Goal: Task Accomplishment & Management: Complete application form

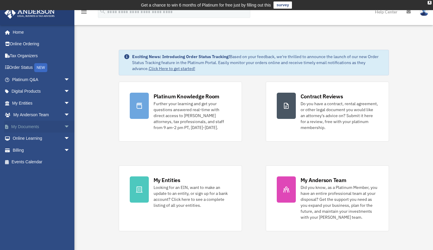
click at [26, 125] on link "My Documents arrow_drop_down" at bounding box center [41, 127] width 75 height 12
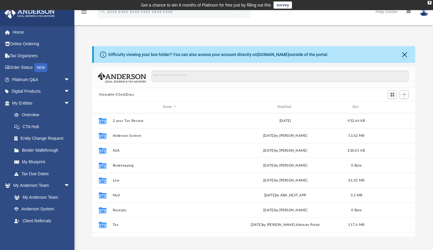
scroll to position [131, 318]
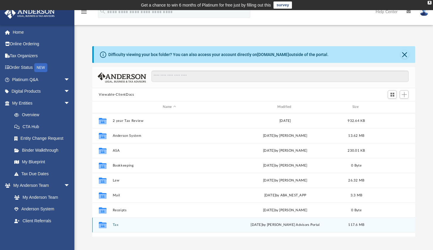
click at [116, 225] on button "Tax" at bounding box center [169, 225] width 113 height 4
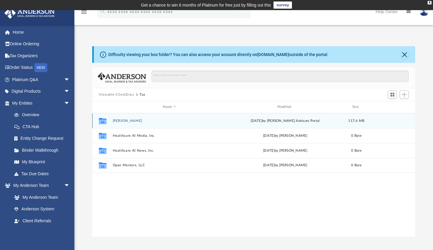
click at [121, 122] on button "[PERSON_NAME]" at bounding box center [169, 121] width 113 height 4
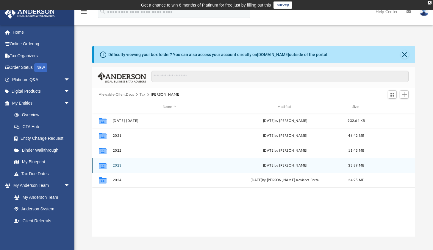
click at [119, 165] on button "2023" at bounding box center [169, 166] width 113 height 4
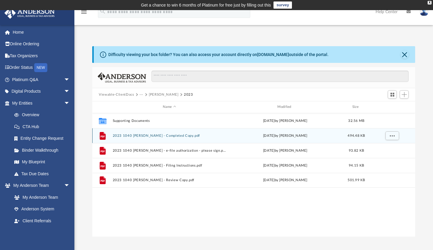
click at [125, 137] on button "2023 1040 [PERSON_NAME] - Completed Copy.pdf" at bounding box center [169, 136] width 113 height 4
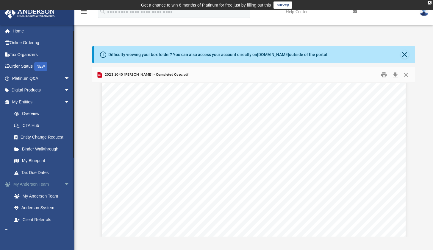
scroll to position [10, 0]
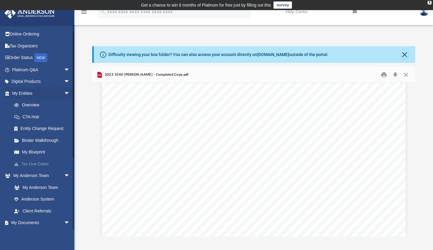
click at [37, 162] on link "Tax Due Dates" at bounding box center [43, 164] width 71 height 12
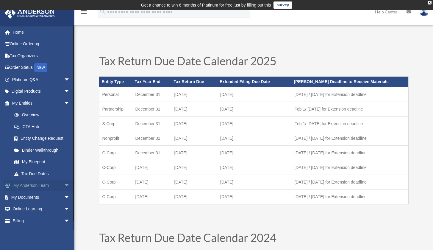
scroll to position [1, 0]
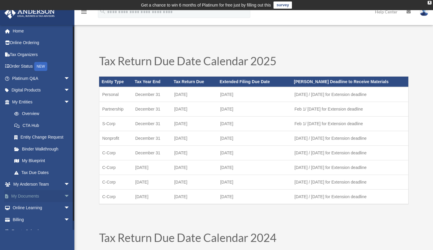
click at [25, 191] on link "My Documents arrow_drop_down" at bounding box center [41, 196] width 75 height 12
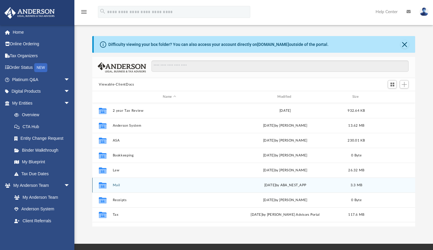
scroll to position [131, 318]
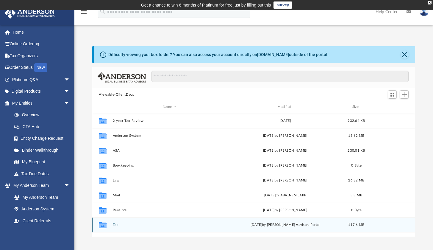
click at [115, 223] on button "Tax" at bounding box center [169, 225] width 113 height 4
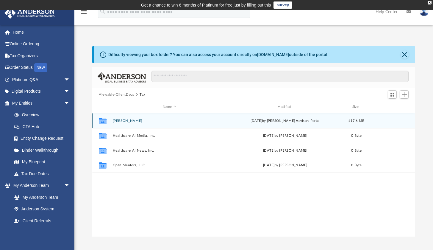
click at [125, 119] on button "[PERSON_NAME]" at bounding box center [169, 121] width 113 height 4
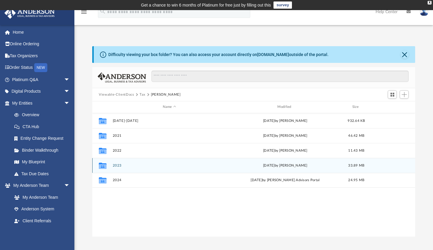
click at [116, 166] on button "2023" at bounding box center [169, 166] width 113 height 4
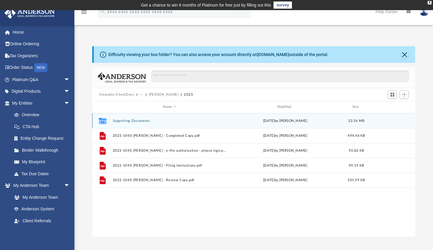
click at [125, 119] on button "Supporting Documents" at bounding box center [169, 121] width 113 height 4
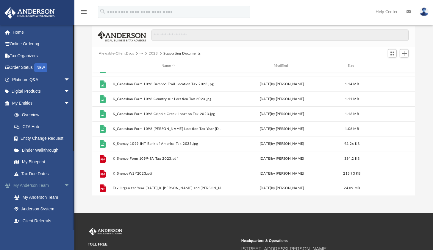
scroll to position [14, 0]
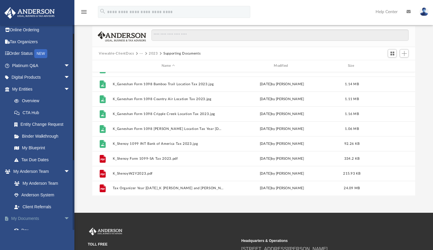
click at [26, 216] on link "My Documents arrow_drop_down" at bounding box center [41, 219] width 75 height 12
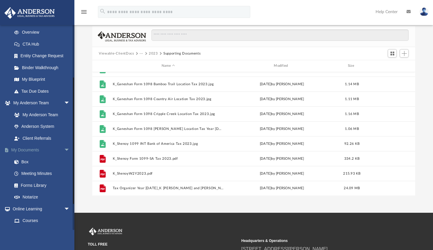
click at [30, 149] on link "My Documents arrow_drop_down" at bounding box center [41, 150] width 75 height 12
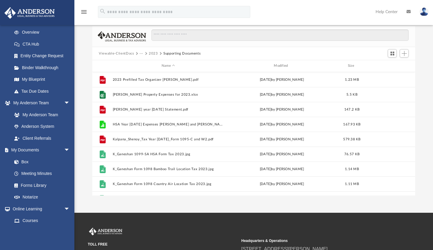
scroll to position [0, 0]
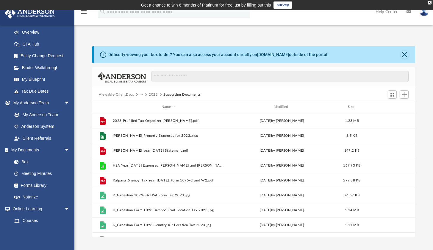
click at [119, 94] on button "Viewable-ClientDocs" at bounding box center [116, 94] width 35 height 5
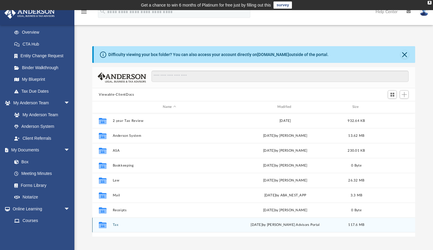
click at [116, 225] on button "Tax" at bounding box center [169, 225] width 113 height 4
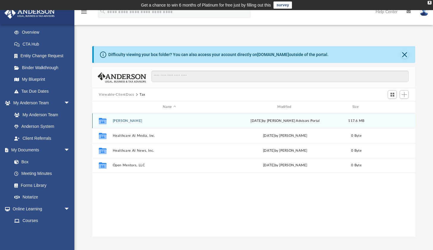
click at [126, 122] on button "[PERSON_NAME]" at bounding box center [169, 121] width 113 height 4
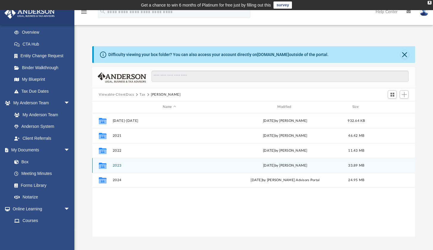
click at [115, 166] on button "2023" at bounding box center [169, 166] width 113 height 4
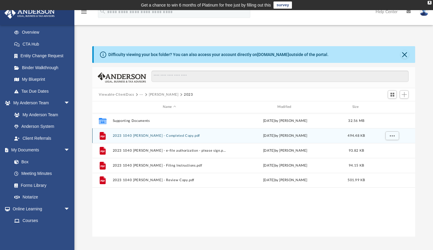
click at [186, 137] on button "2023 1040 [PERSON_NAME] - Completed Copy.pdf" at bounding box center [169, 136] width 113 height 4
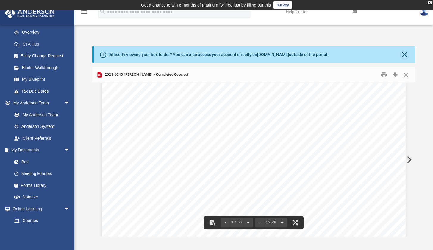
scroll to position [911, 0]
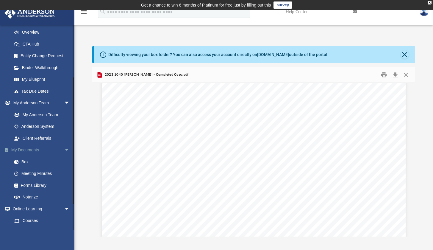
click at [30, 146] on link "My Documents arrow_drop_down" at bounding box center [41, 150] width 75 height 12
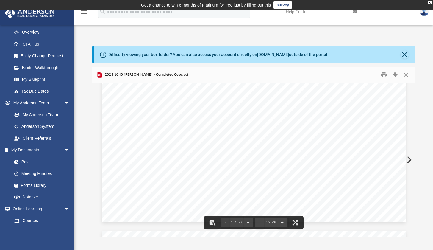
scroll to position [0, 0]
click at [408, 74] on button "Close" at bounding box center [406, 74] width 11 height 9
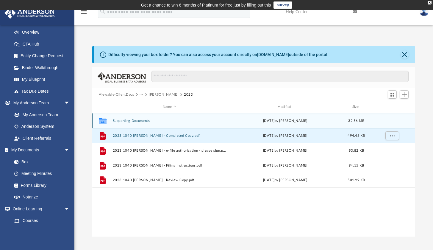
click at [142, 119] on button "Supporting Documents" at bounding box center [169, 121] width 113 height 4
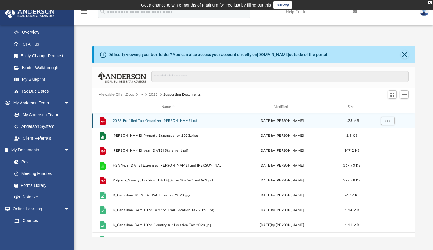
click at [182, 120] on button "2023 Prefilled Tax Organizer [PERSON_NAME].pdf" at bounding box center [168, 121] width 111 height 4
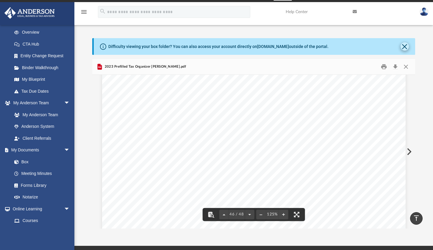
scroll to position [9, 0]
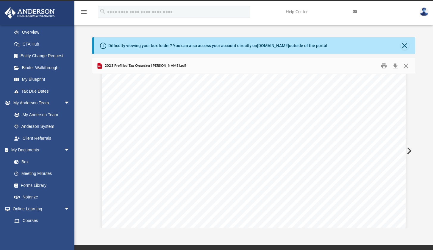
click at [406, 64] on button "Close" at bounding box center [406, 65] width 11 height 9
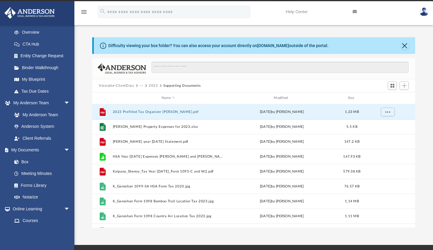
click at [156, 85] on button "2023" at bounding box center [153, 85] width 9 height 5
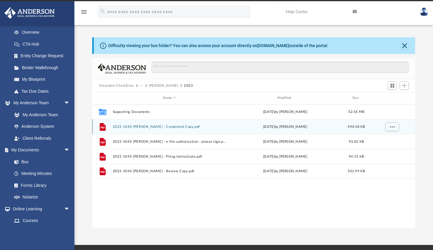
click at [145, 125] on button "2023 1040 [PERSON_NAME] - Completed Copy.pdf" at bounding box center [169, 127] width 113 height 4
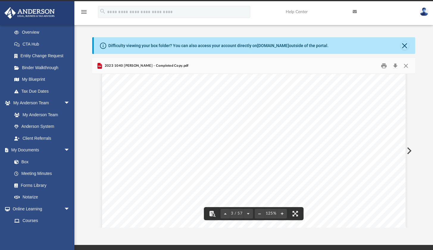
scroll to position [0, 0]
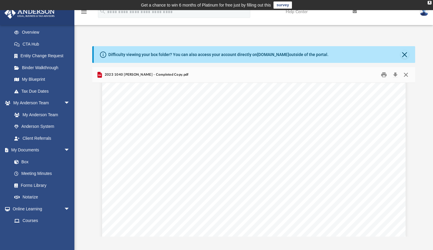
click at [406, 75] on button "Close" at bounding box center [406, 74] width 11 height 9
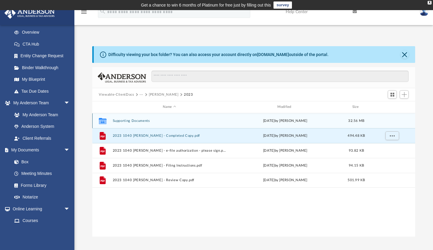
click at [142, 120] on button "Supporting Documents" at bounding box center [169, 121] width 113 height 4
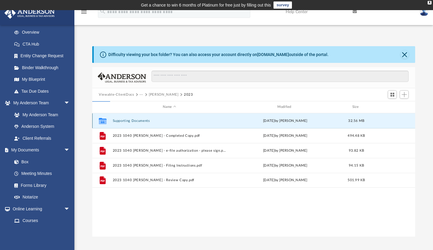
click at [142, 120] on button "Supporting Documents" at bounding box center [169, 121] width 113 height 4
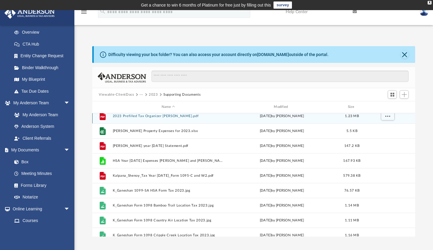
scroll to position [6, 0]
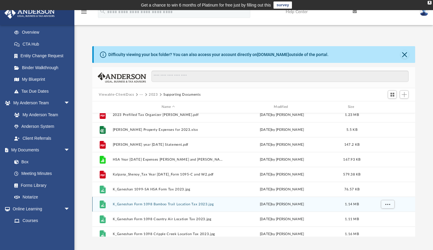
click at [154, 205] on button "K_Ganeshan Form 1098 Bamboo Trail Location Tax 2023.jpg" at bounding box center [168, 204] width 111 height 4
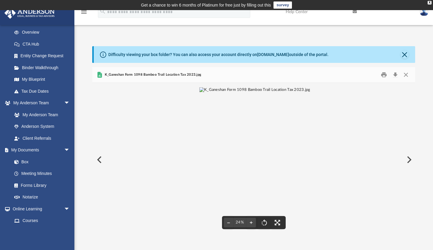
click at [240, 158] on img "File preview" at bounding box center [255, 159] width 111 height 145
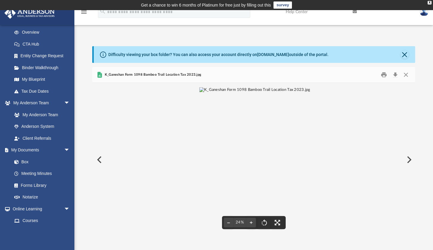
scroll to position [12, 0]
click at [240, 88] on img "File preview" at bounding box center [254, 85] width 130 height 5
click at [240, 158] on img "File preview" at bounding box center [255, 159] width 111 height 145
click at [253, 221] on button "File preview" at bounding box center [252, 222] width 10 height 13
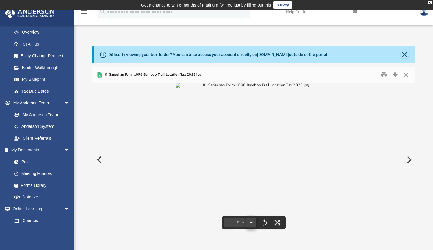
click at [253, 221] on button "File preview" at bounding box center [252, 222] width 10 height 13
click at [253, 220] on button "File preview" at bounding box center [252, 222] width 10 height 13
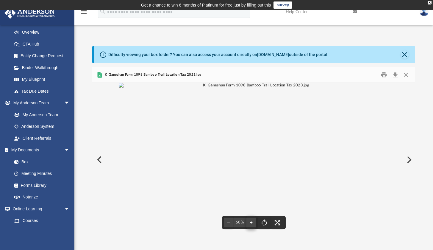
scroll to position [140, 2]
click at [405, 58] on button "Close" at bounding box center [405, 54] width 8 height 8
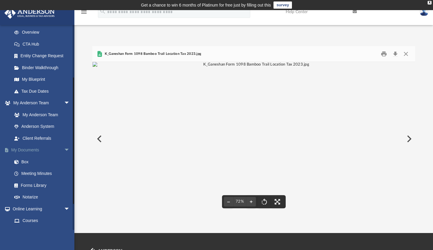
click at [30, 151] on link "My Documents arrow_drop_down" at bounding box center [41, 150] width 75 height 12
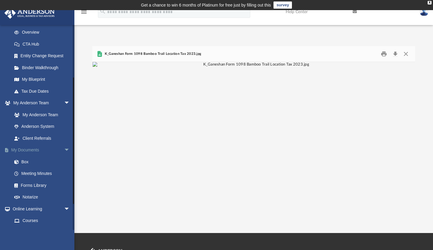
click at [26, 150] on link "My Documents arrow_drop_down" at bounding box center [41, 150] width 75 height 12
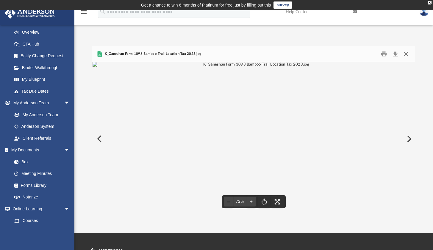
click at [406, 53] on button "Close" at bounding box center [406, 53] width 11 height 9
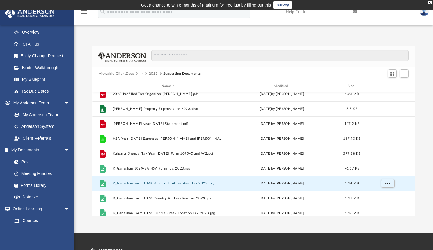
click at [113, 74] on button "Viewable-ClientDocs" at bounding box center [116, 73] width 35 height 5
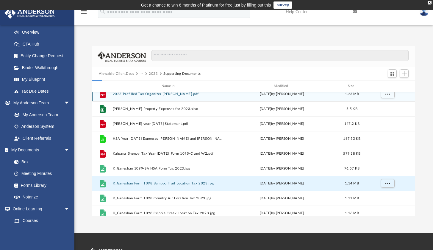
scroll to position [0, 0]
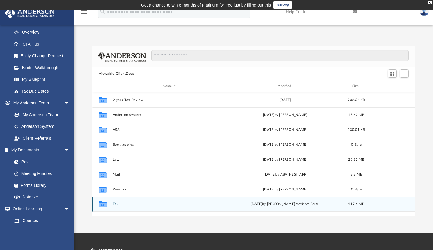
click at [116, 202] on button "Tax" at bounding box center [169, 204] width 113 height 4
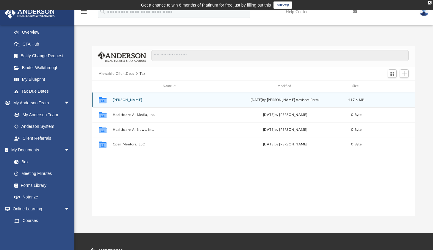
click at [131, 100] on button "[PERSON_NAME]" at bounding box center [169, 100] width 113 height 4
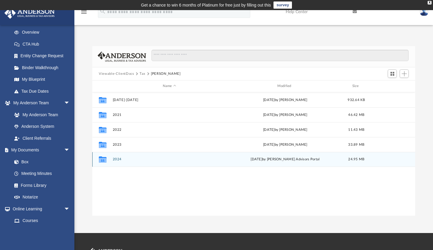
click at [116, 159] on button "2024" at bounding box center [169, 159] width 113 height 4
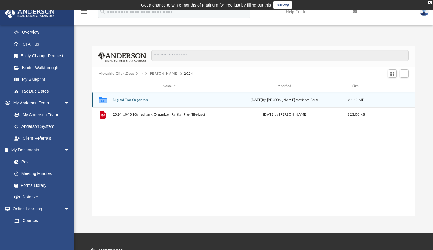
click at [119, 101] on button "Digital Tax Organizer" at bounding box center [169, 100] width 113 height 4
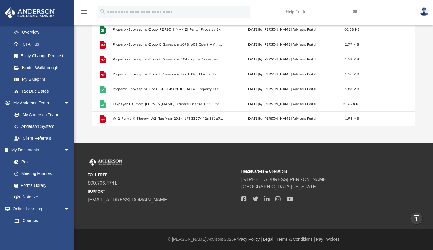
scroll to position [8, 0]
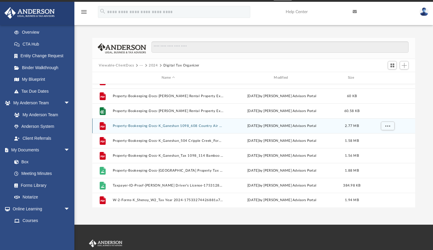
click at [154, 126] on button "Property-Bookeeping-Docs-K_Ganeshan 1098_608 Country Air Unit A and B Tax Year …" at bounding box center [168, 126] width 111 height 4
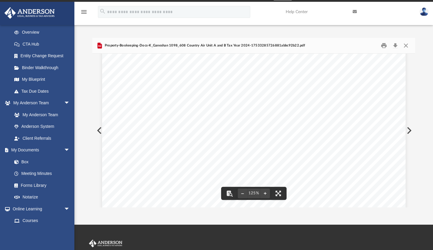
scroll to position [189, 0]
click at [407, 44] on button "Close" at bounding box center [406, 45] width 11 height 9
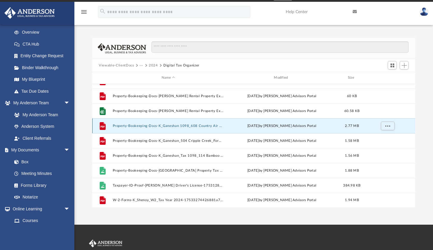
click at [188, 126] on button "Property-Bookeeping-Docs-K_Ganeshan 1098_608 Country Air Unit A and B Tax Year …" at bounding box center [168, 126] width 111 height 4
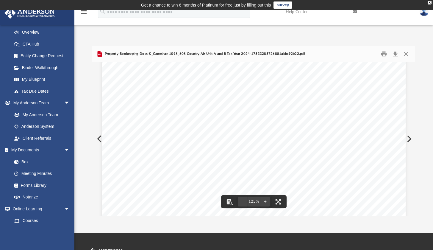
scroll to position [108, 0]
click at [411, 53] on button "Close" at bounding box center [406, 53] width 11 height 9
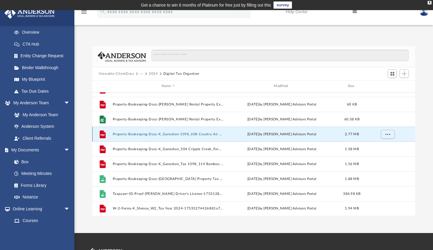
scroll to position [1, 0]
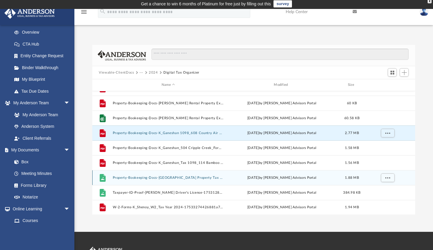
click at [169, 179] on button "Property-Bookeeping-Docs-[GEOGRAPHIC_DATA] Property Tax 2024_114 [GEOGRAPHIC_DA…" at bounding box center [168, 178] width 111 height 4
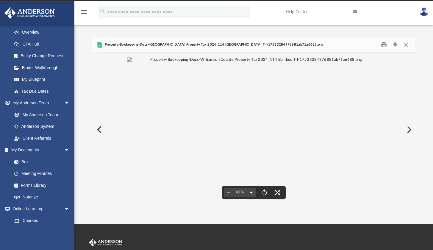
scroll to position [10, 0]
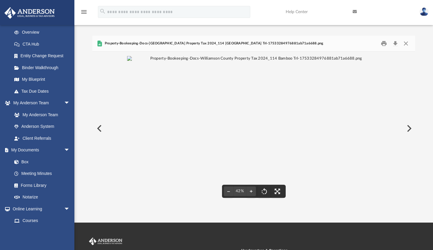
click at [242, 61] on img "File preview" at bounding box center [253, 58] width 253 height 5
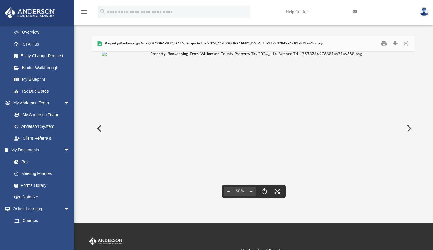
click at [273, 57] on img "File preview" at bounding box center [254, 54] width 304 height 5
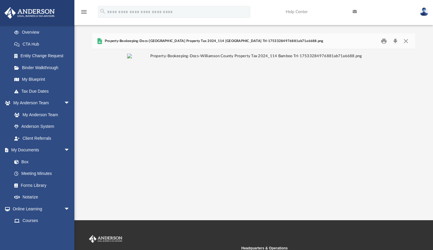
scroll to position [15, 0]
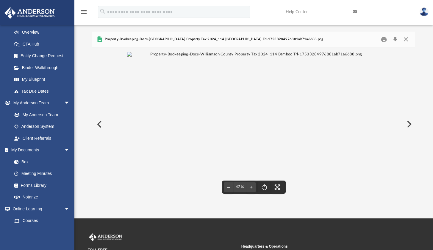
click at [316, 57] on img "File preview" at bounding box center [253, 54] width 253 height 5
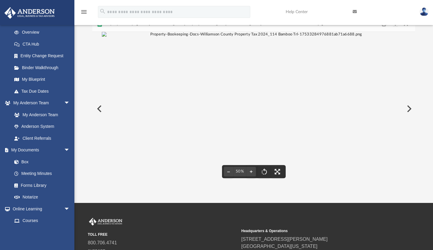
scroll to position [0, 0]
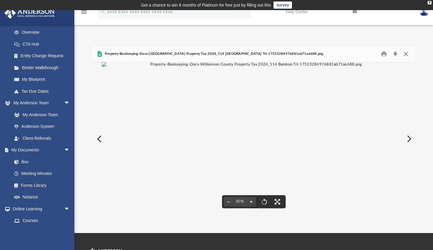
click at [411, 54] on button "Close" at bounding box center [406, 53] width 11 height 9
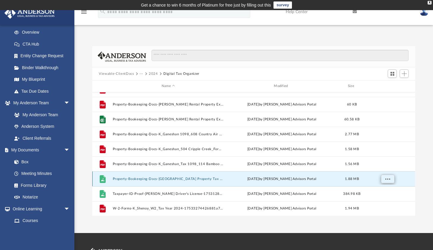
click at [383, 179] on button "More options" at bounding box center [388, 178] width 14 height 9
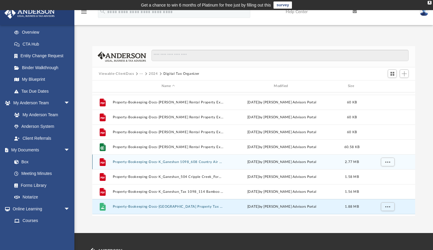
scroll to position [133, 0]
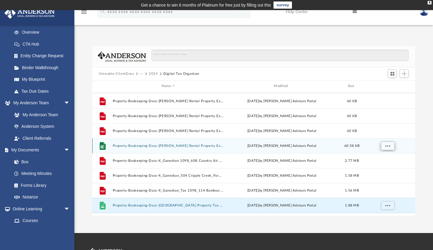
click at [393, 144] on button "More options" at bounding box center [388, 145] width 14 height 9
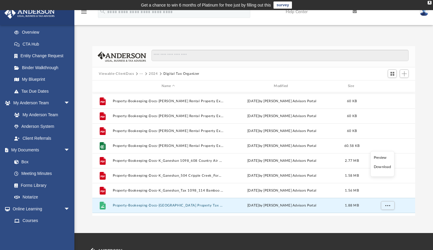
click at [376, 166] on li "Download" at bounding box center [382, 167] width 17 height 6
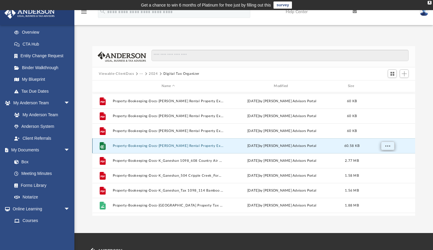
click at [393, 145] on button "More options" at bounding box center [388, 145] width 14 height 9
click at [430, 1] on div "X" at bounding box center [430, 3] width 4 height 4
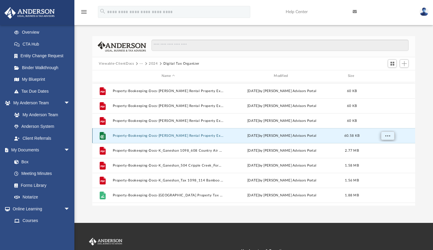
click at [383, 136] on button "More options" at bounding box center [388, 135] width 14 height 9
click at [378, 156] on li "Download" at bounding box center [382, 157] width 17 height 6
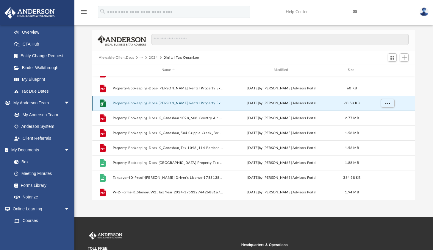
scroll to position [55, 0]
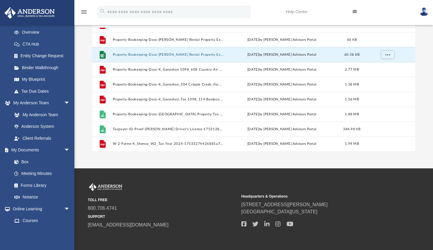
click at [223, 214] on small "SUPPORT" at bounding box center [163, 216] width 150 height 5
click at [160, 215] on small "SUPPORT" at bounding box center [163, 216] width 150 height 5
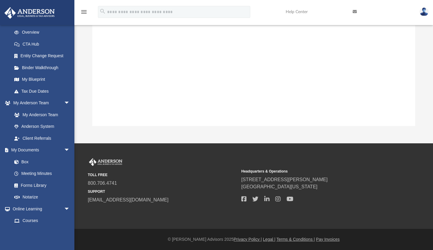
scroll to position [0, 0]
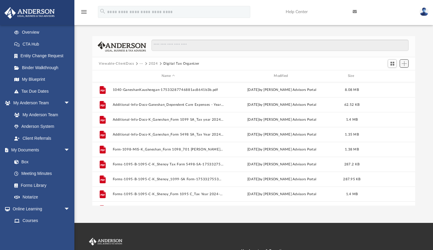
click at [402, 63] on span "Add" at bounding box center [404, 63] width 5 height 5
click at [396, 76] on li "Upload" at bounding box center [396, 75] width 19 height 6
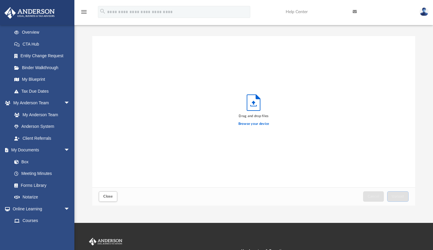
scroll to position [147, 318]
click at [257, 124] on label "Browse your device" at bounding box center [254, 123] width 31 height 5
click at [0, 0] on input "Browse your device" at bounding box center [0, 0] width 0 height 0
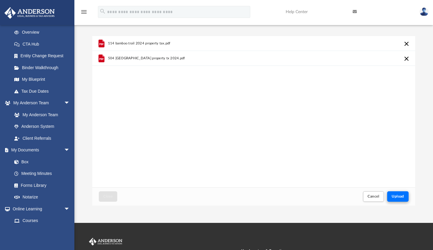
click at [397, 197] on span "Upload" at bounding box center [398, 197] width 13 height 4
click at [394, 195] on span "Upload" at bounding box center [398, 197] width 13 height 4
click at [405, 197] on button "Upload" at bounding box center [398, 196] width 21 height 10
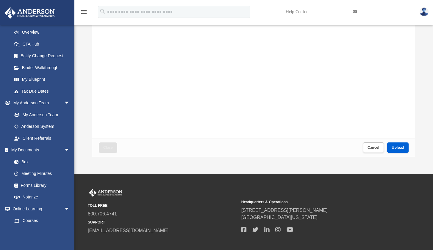
scroll to position [0, 0]
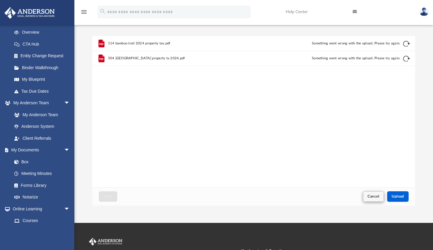
click at [367, 197] on button "Cancel" at bounding box center [373, 196] width 21 height 10
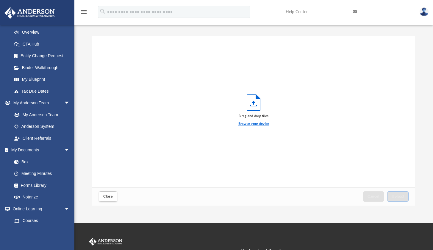
click at [263, 125] on label "Browse your device" at bounding box center [254, 123] width 31 height 5
click at [0, 0] on input "Browse your device" at bounding box center [0, 0] width 0 height 0
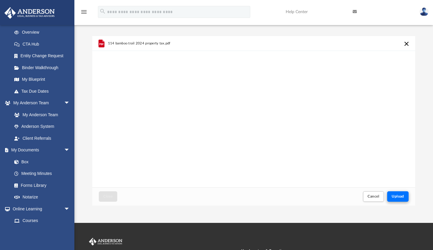
click at [405, 195] on button "Upload" at bounding box center [398, 196] width 21 height 10
click at [408, 44] on button "Retry" at bounding box center [407, 43] width 7 height 7
click at [26, 149] on link "My Documents arrow_drop_down" at bounding box center [41, 150] width 75 height 12
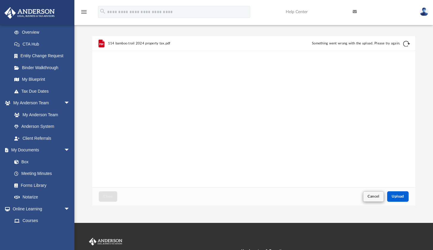
click at [372, 196] on span "Cancel" at bounding box center [374, 197] width 12 height 4
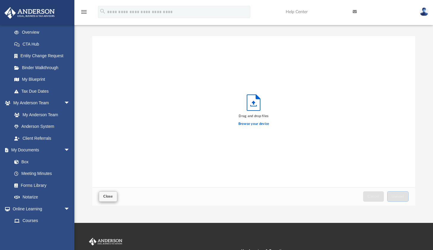
click at [108, 198] on span "Close" at bounding box center [108, 197] width 10 height 4
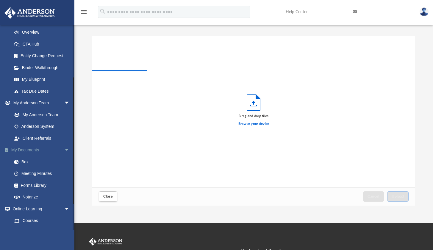
click at [26, 145] on link "My Documents arrow_drop_down" at bounding box center [41, 150] width 75 height 12
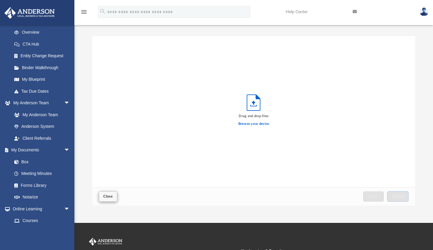
click at [112, 195] on span "Close" at bounding box center [108, 197] width 10 height 4
click at [31, 101] on link "My Anderson Team arrow_drop_down" at bounding box center [41, 103] width 75 height 12
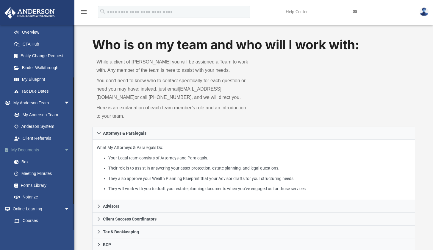
click at [28, 148] on link "My Documents arrow_drop_down" at bounding box center [41, 150] width 75 height 12
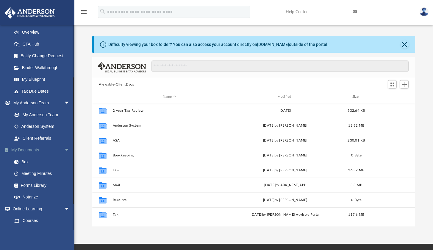
scroll to position [131, 318]
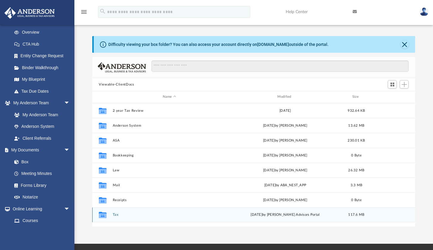
click at [116, 214] on button "Tax" at bounding box center [169, 215] width 113 height 4
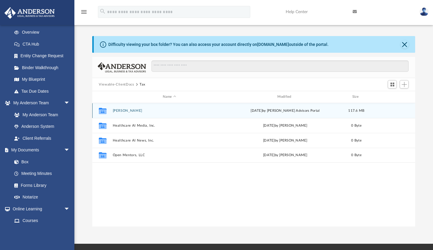
click at [123, 112] on button "[PERSON_NAME]" at bounding box center [169, 111] width 113 height 4
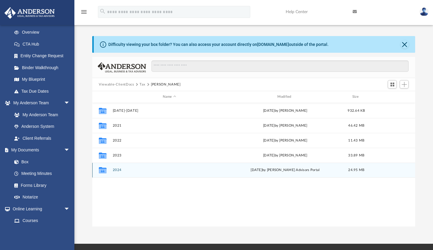
click at [120, 171] on button "2024" at bounding box center [169, 170] width 113 height 4
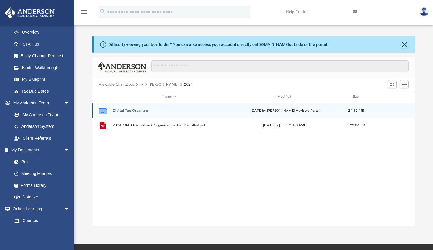
click at [127, 111] on button "Digital Tax Organizer" at bounding box center [169, 111] width 113 height 4
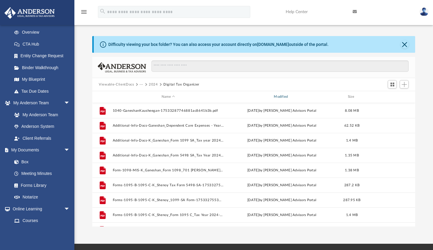
click at [280, 97] on div "Modified" at bounding box center [281, 96] width 111 height 5
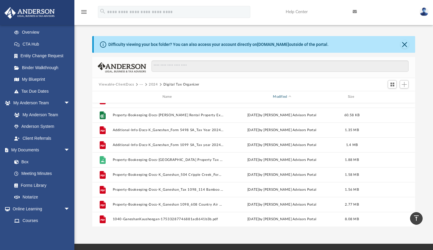
scroll to position [0, 0]
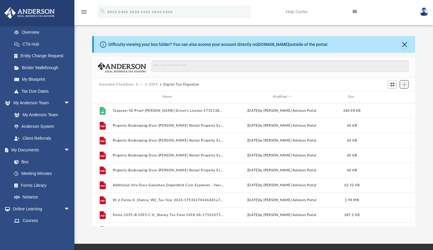
click at [407, 87] on span "Add" at bounding box center [404, 84] width 5 height 5
click at [396, 97] on li "Upload" at bounding box center [396, 96] width 19 height 6
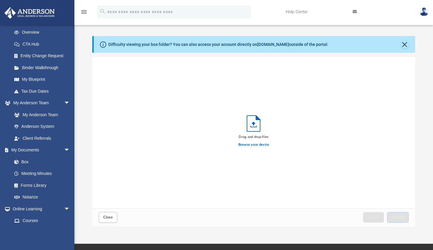
scroll to position [147, 318]
click at [267, 145] on label "Browse your device" at bounding box center [254, 144] width 31 height 5
click at [0, 0] on input "Browse your device" at bounding box center [0, 0] width 0 height 0
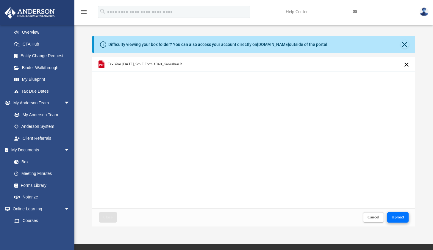
click at [405, 214] on button "Upload" at bounding box center [398, 217] width 21 height 10
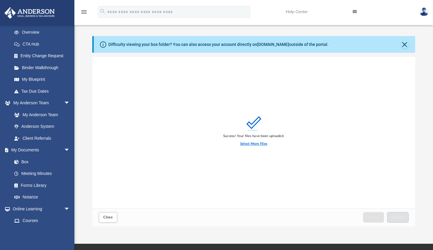
click at [244, 145] on label "Select More Files" at bounding box center [253, 143] width 27 height 5
click at [0, 0] on input "Select More Files" at bounding box center [0, 0] width 0 height 0
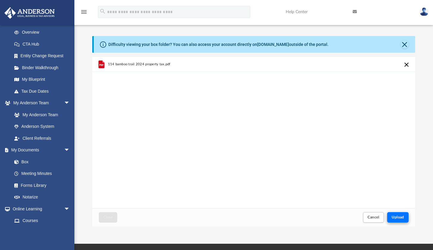
click at [403, 219] on span "Upload" at bounding box center [398, 217] width 13 height 4
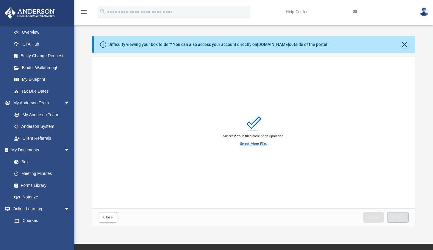
click at [248, 144] on label "Select More Files" at bounding box center [253, 143] width 27 height 5
click at [0, 0] on input "Select More Files" at bounding box center [0, 0] width 0 height 0
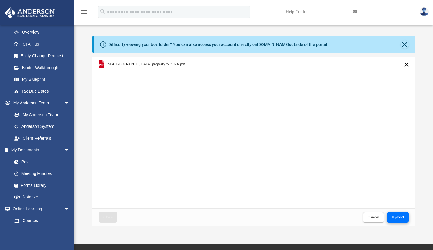
click at [405, 214] on button "Upload" at bounding box center [398, 217] width 21 height 10
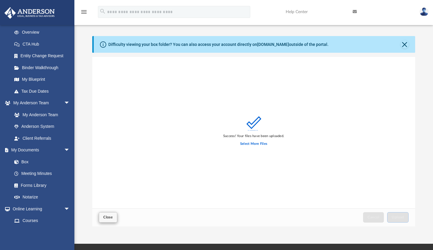
click at [111, 215] on span "Close" at bounding box center [108, 217] width 10 height 4
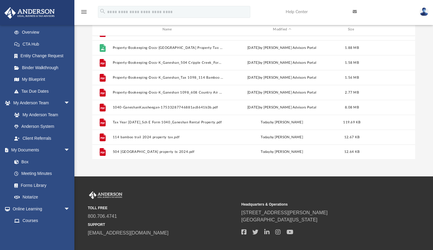
scroll to position [14, 0]
